Goal: Information Seeking & Learning: Understand process/instructions

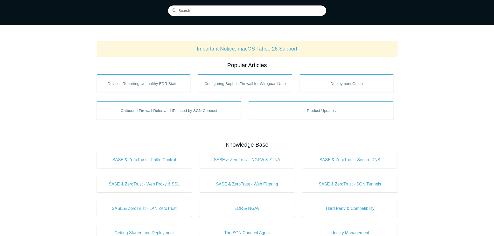
scroll to position [52, 0]
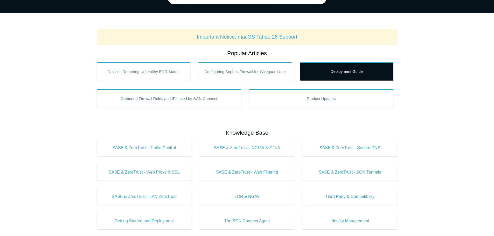
click at [347, 75] on link "Deployment Guide" at bounding box center [347, 71] width 94 height 19
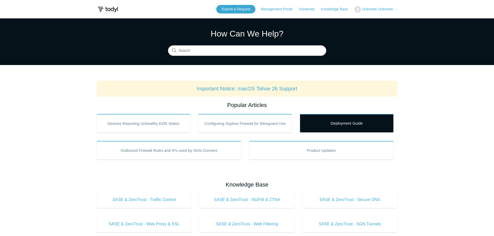
click at [331, 125] on link "Deployment Guide" at bounding box center [347, 123] width 94 height 19
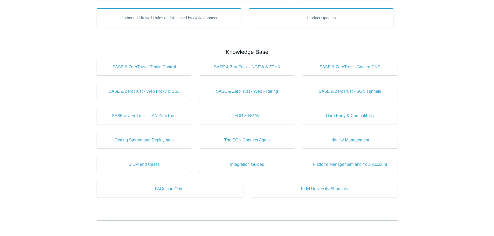
scroll to position [156, 0]
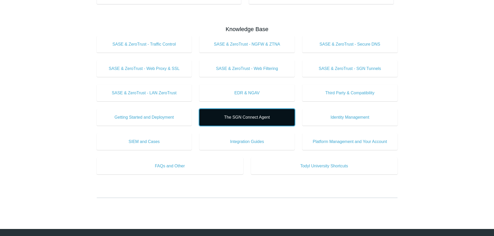
click at [245, 116] on span "The SGN Connect Agent" at bounding box center [247, 117] width 80 height 6
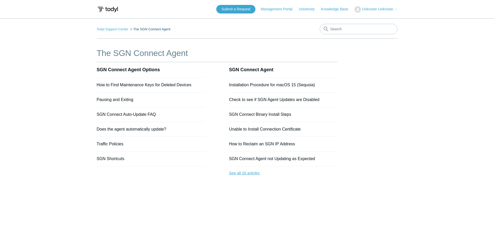
click at [246, 175] on link "See all 20 articles" at bounding box center [283, 174] width 108 height 14
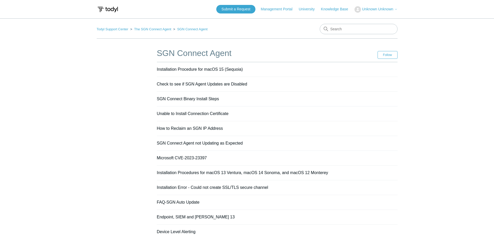
click at [121, 27] on ol "Todyl Support Center The SGN Connect Agent SGN Connect Agent" at bounding box center [152, 29] width 111 height 6
click at [121, 29] on link "Todyl Support Center" at bounding box center [113, 29] width 32 height 4
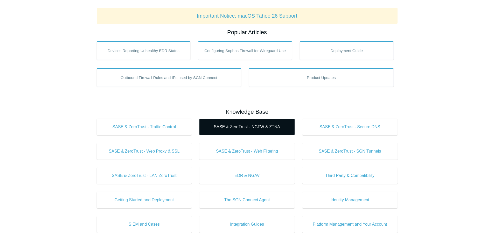
scroll to position [78, 0]
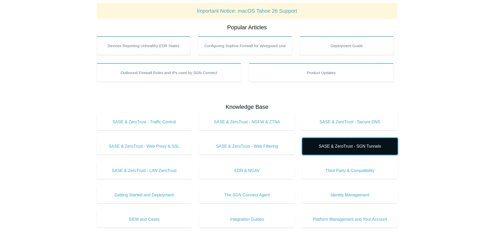
click at [336, 141] on link "SASE & ZeroTrust - SGN Tunnels" at bounding box center [349, 146] width 95 height 17
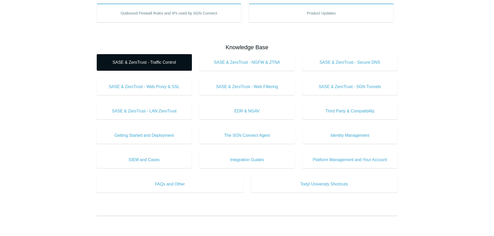
scroll to position [156, 0]
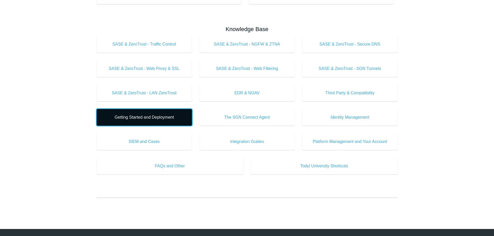
click at [163, 119] on span "Getting Started and Deployment" at bounding box center [145, 117] width 80 height 6
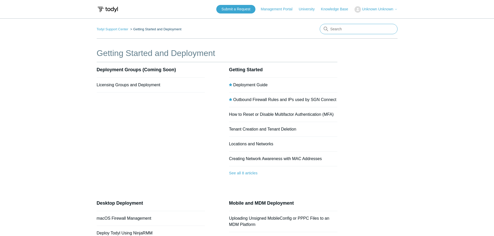
click at [338, 28] on input "Search" at bounding box center [359, 29] width 78 height 10
type input "SASE"
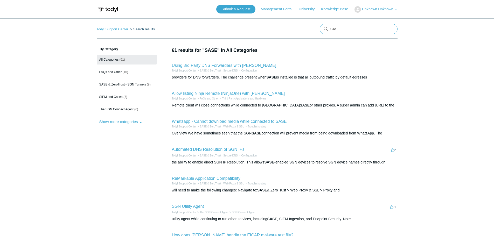
click at [352, 32] on input "SASE" at bounding box center [359, 29] width 78 height 10
drag, startPoint x: 341, startPoint y: 27, endPoint x: 310, endPoint y: 18, distance: 32.2
click at [311, 20] on main "Todyl Support Center Search results There are no matching results in this help …" at bounding box center [247, 188] width 494 height 341
type input "Locations"
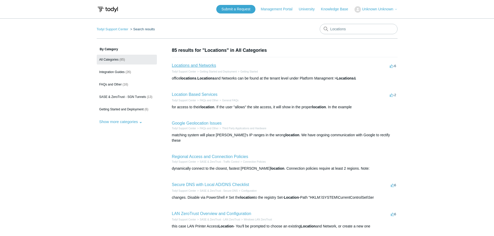
click at [206, 66] on link "Locations and Networks" at bounding box center [194, 65] width 44 height 4
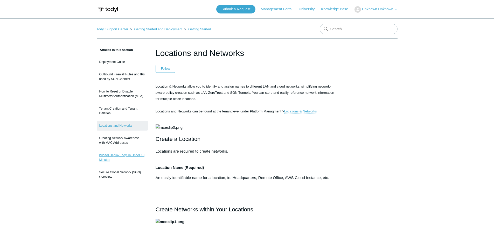
click at [127, 165] on link "[Video] Deploy Todyl in Under 10 Minutes" at bounding box center [122, 157] width 51 height 15
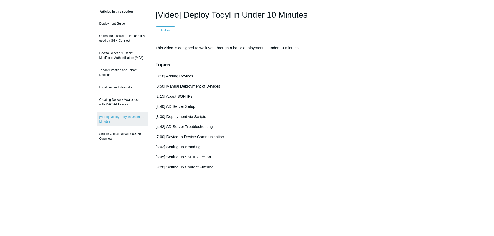
scroll to position [26, 0]
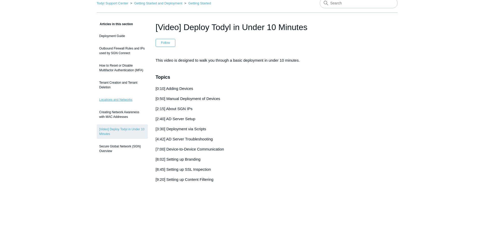
click at [118, 105] on link "Locations and Networks" at bounding box center [122, 100] width 51 height 10
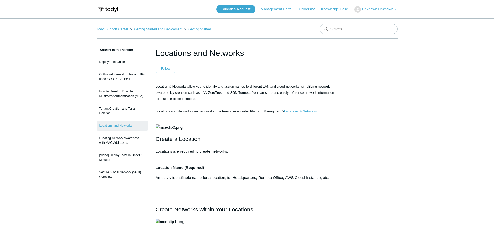
click at [312, 112] on link "Locations & Networks" at bounding box center [300, 111] width 33 height 4
click at [317, 112] on link "Locations & Networks" at bounding box center [300, 111] width 33 height 4
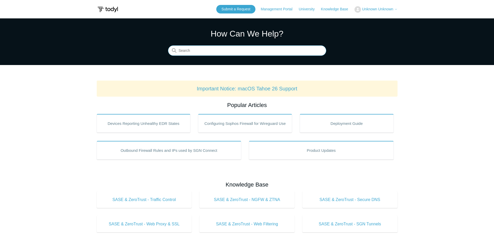
click at [213, 49] on input "Search" at bounding box center [247, 51] width 158 height 10
click at [220, 51] on input "agents" at bounding box center [247, 51] width 158 height 10
drag, startPoint x: 220, startPoint y: 51, endPoint x: 171, endPoint y: 50, distance: 49.6
click at [171, 50] on input "agents" at bounding box center [247, 51] width 158 height 10
paste input "Add Agent to Location"
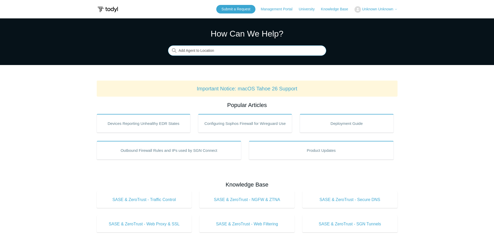
drag, startPoint x: 250, startPoint y: 48, endPoint x: 148, endPoint y: 43, distance: 102.9
click at [148, 43] on section "How Can We Help? Search There are no matching results in this help center. Sele…" at bounding box center [247, 41] width 494 height 47
paste input "SGN Connect Deployment"
type input "SGN Connect Deployment"
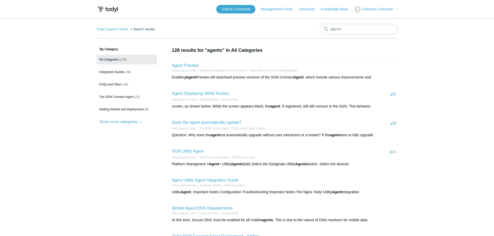
click at [192, 40] on div "Todyl Support Center Search results agents By Category All Categories (128) Int…" at bounding box center [247, 193] width 301 height 338
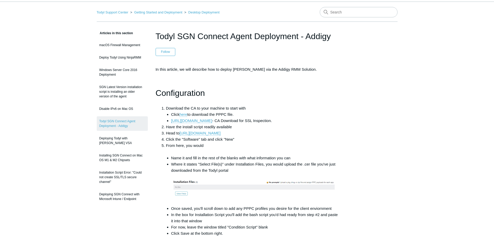
scroll to position [26, 0]
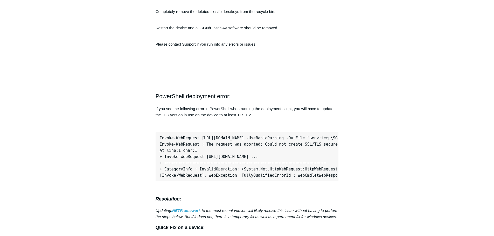
scroll to position [1556, 0]
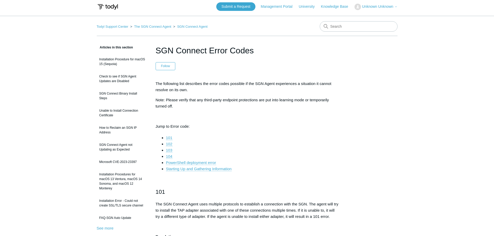
scroll to position [0, 0]
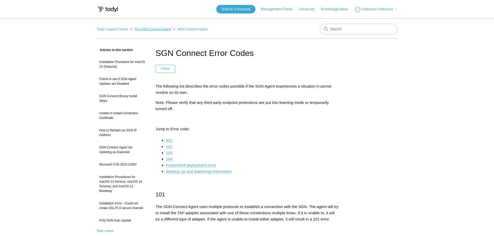
click at [150, 30] on link "The SGN Connect Agent" at bounding box center [152, 29] width 37 height 4
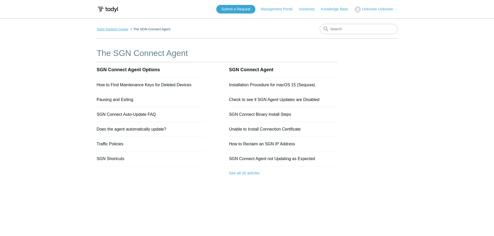
click at [118, 30] on link "Todyl Support Center" at bounding box center [113, 29] width 32 height 4
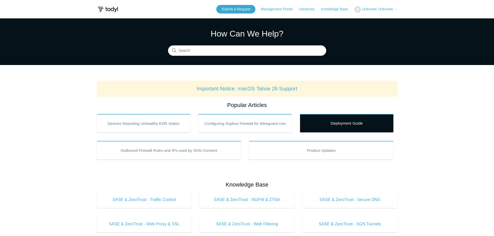
click at [310, 122] on link "Deployment Guide" at bounding box center [347, 123] width 94 height 19
